Goal: Navigation & Orientation: Find specific page/section

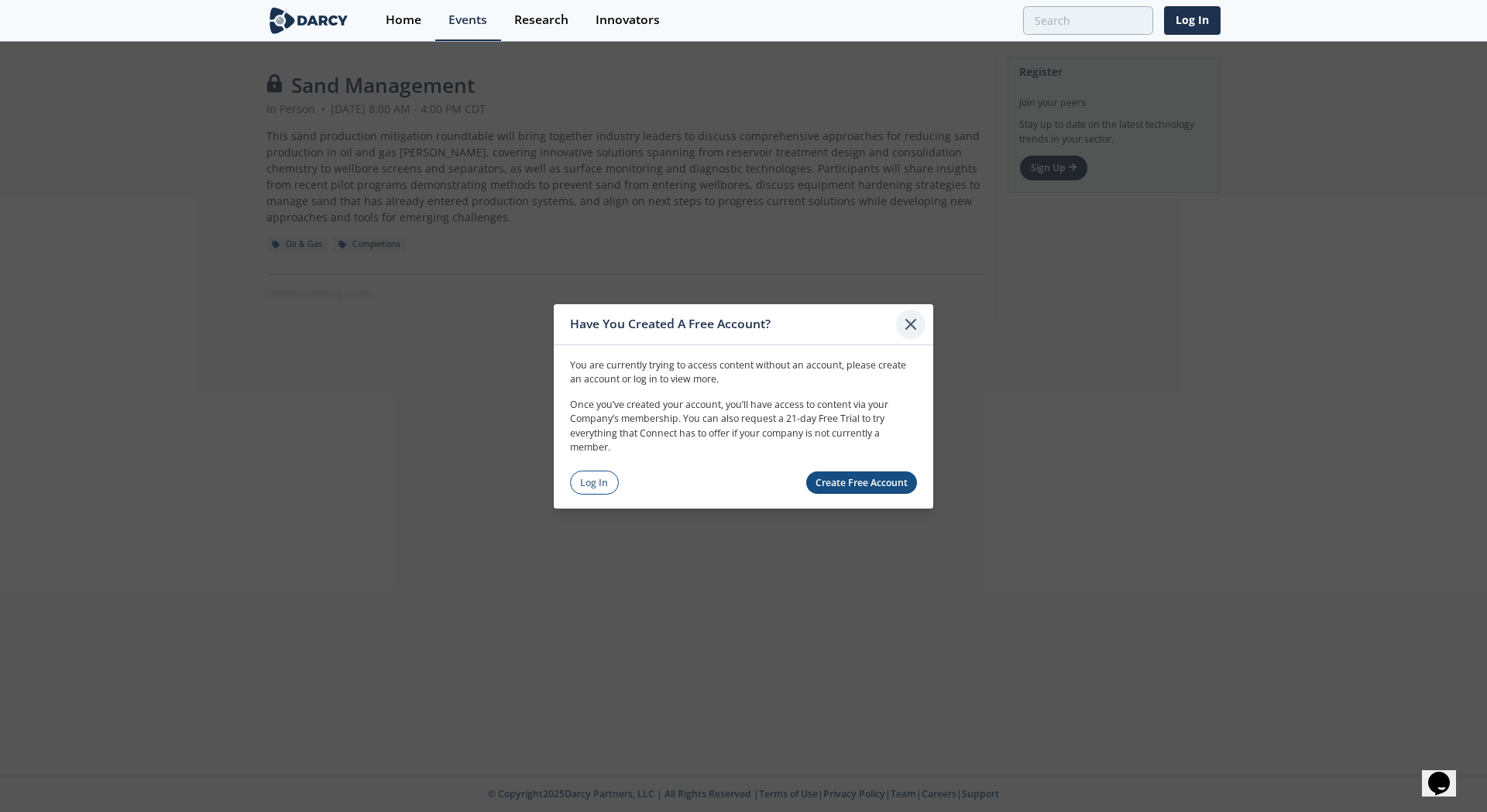
click at [913, 320] on icon at bounding box center [911, 324] width 19 height 19
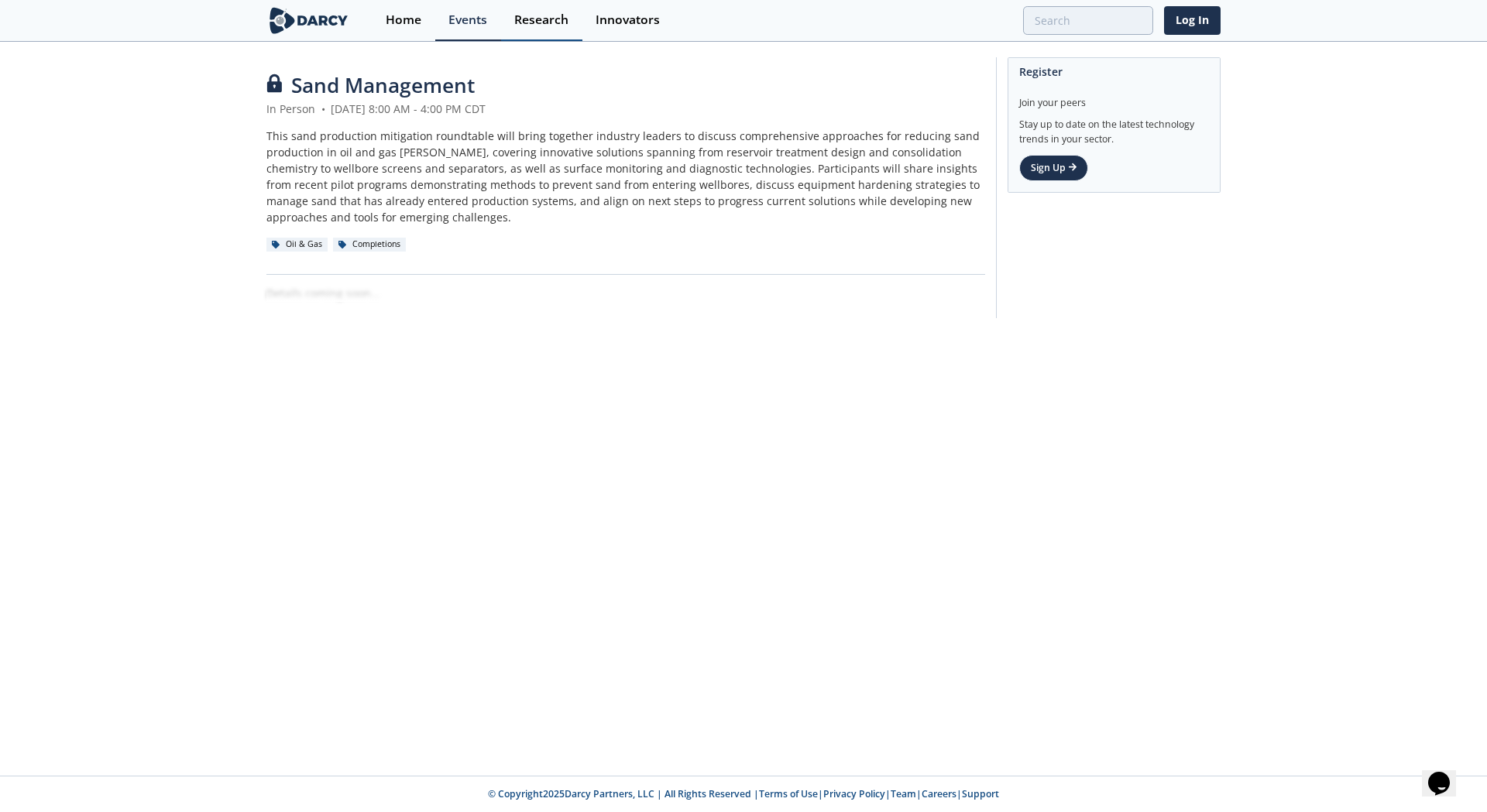
click at [547, 31] on link "Research" at bounding box center [542, 21] width 81 height 41
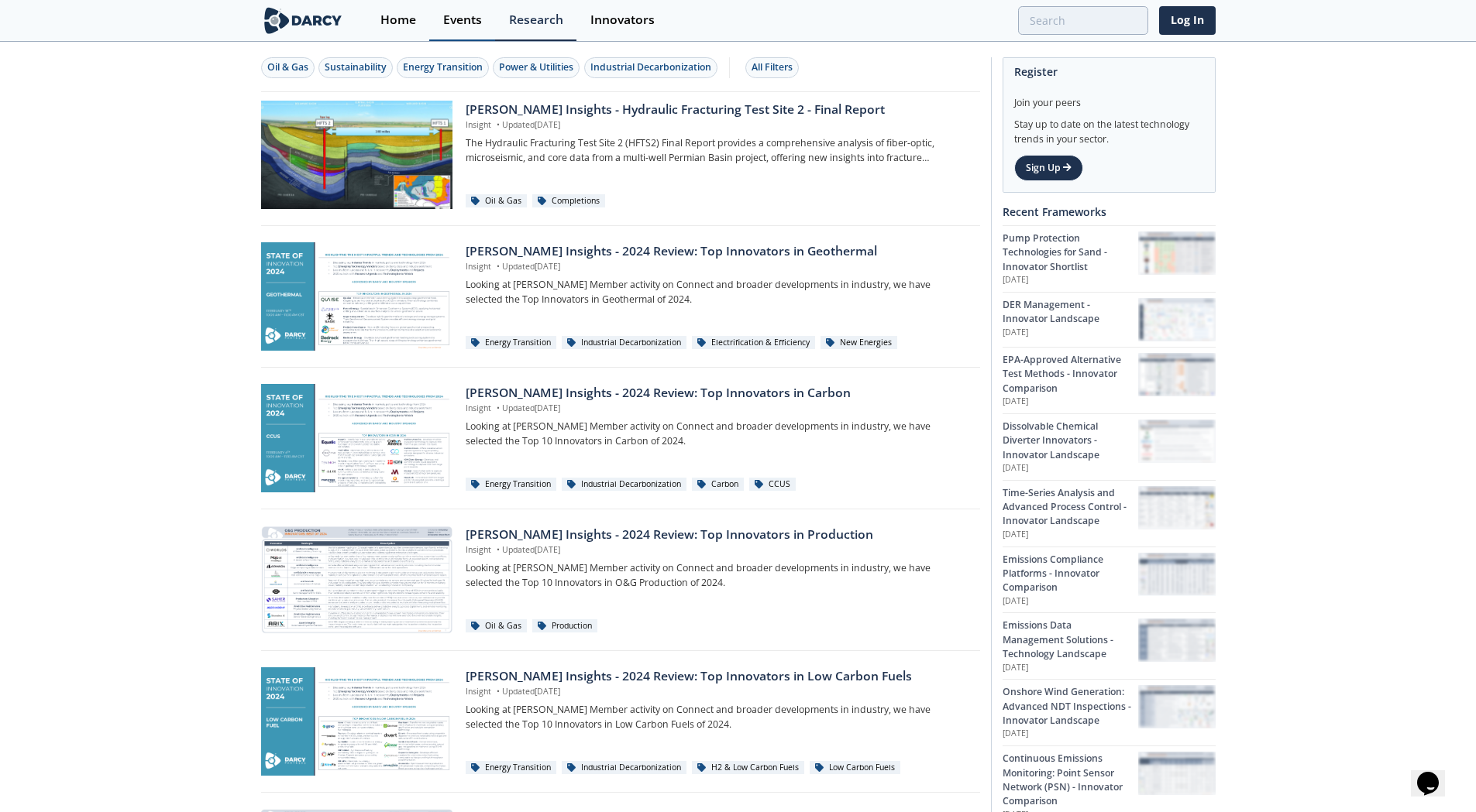
click at [472, 21] on div "Events" at bounding box center [461, 20] width 38 height 12
